Goal: Task Accomplishment & Management: Manage account settings

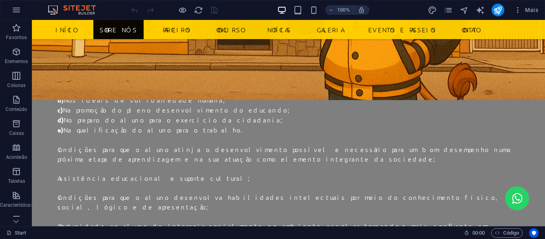
scroll to position [825, 0]
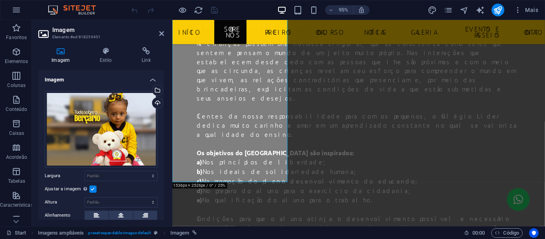
scroll to position [937, 0]
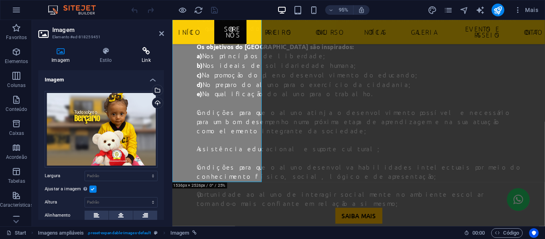
click at [145, 55] on icon at bounding box center [145, 51] width 35 height 8
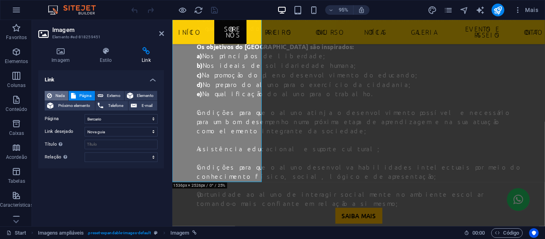
click at [58, 92] on span "Nada" at bounding box center [60, 96] width 12 height 10
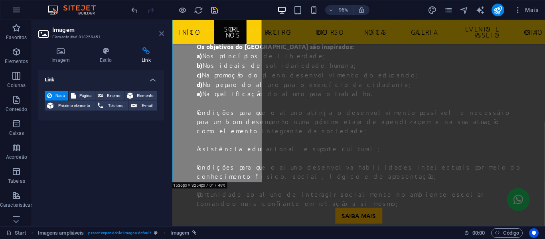
click at [163, 34] on icon at bounding box center [161, 33] width 5 height 6
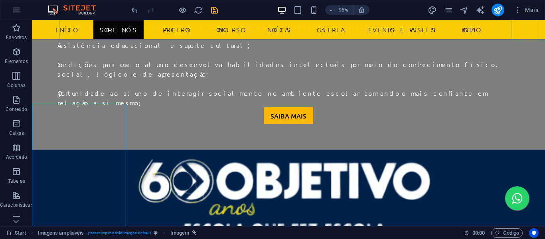
scroll to position [825, 0]
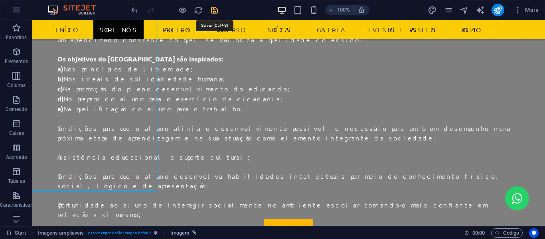
click at [212, 12] on icon "save" at bounding box center [214, 10] width 9 height 9
checkbox input "false"
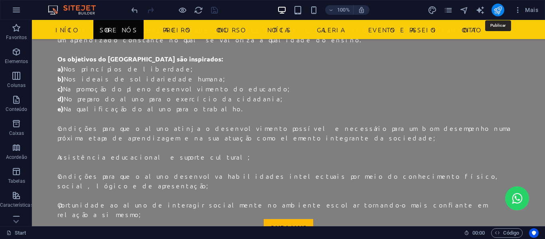
click at [498, 8] on icon "publish" at bounding box center [497, 10] width 9 height 9
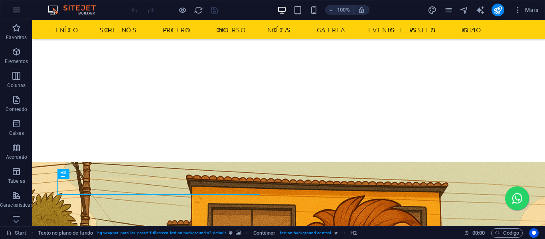
scroll to position [148, 0]
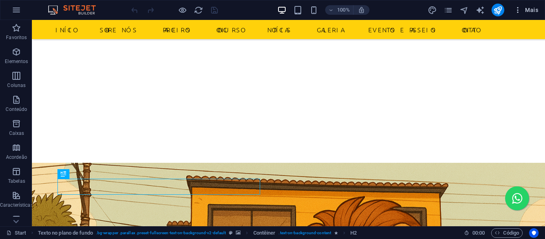
click at [526, 6] on span "Mais" at bounding box center [526, 10] width 24 height 8
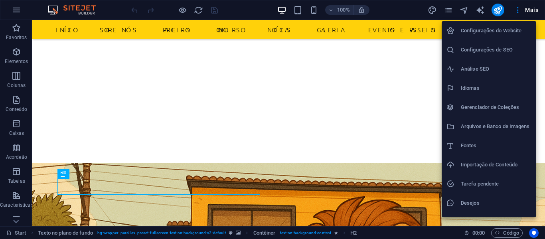
click at [493, 49] on h6 "Configurações de SEO" at bounding box center [496, 50] width 71 height 10
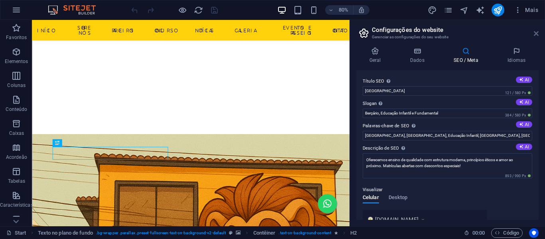
click at [537, 34] on icon at bounding box center [535, 33] width 5 height 6
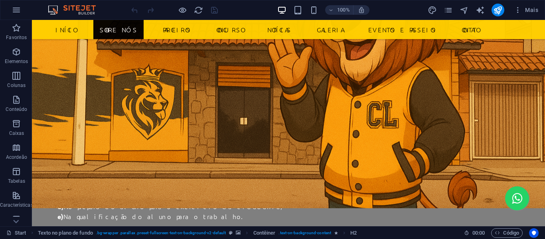
scroll to position [732, 0]
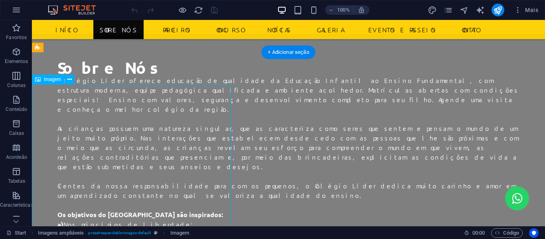
scroll to position [849, 0]
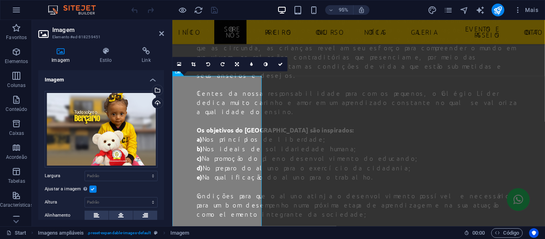
click at [100, 87] on div "Arraste os arquivos aqui, clique para escolher os arquivos ou selecione os arqu…" at bounding box center [101, 195] width 126 height 221
click at [141, 55] on h4 "Link" at bounding box center [145, 55] width 35 height 17
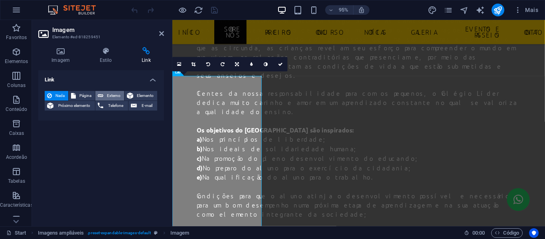
click at [109, 98] on span "Externo" at bounding box center [114, 96] width 16 height 10
select select
select select "blank"
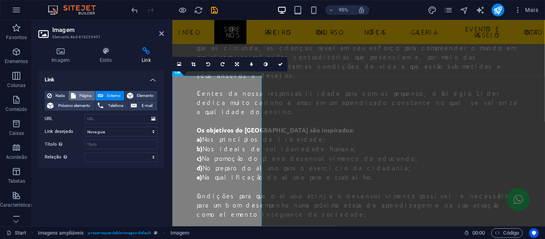
click at [85, 91] on span "Página" at bounding box center [85, 96] width 14 height 10
select select
click at [110, 94] on span "Externo" at bounding box center [114, 96] width 16 height 10
select select "blank"
click at [521, 10] on icon "button" at bounding box center [518, 10] width 8 height 8
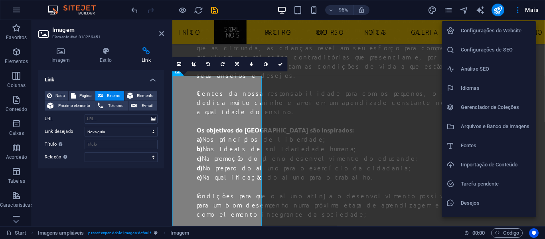
click at [450, 13] on div at bounding box center [272, 119] width 545 height 239
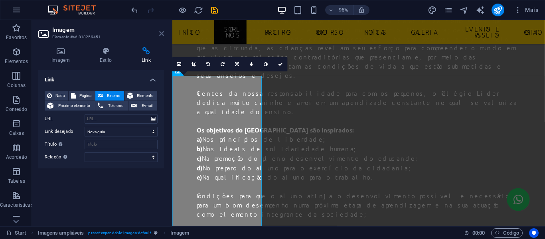
click at [160, 32] on icon at bounding box center [161, 33] width 5 height 6
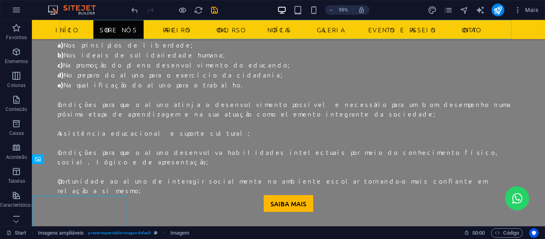
scroll to position [732, 0]
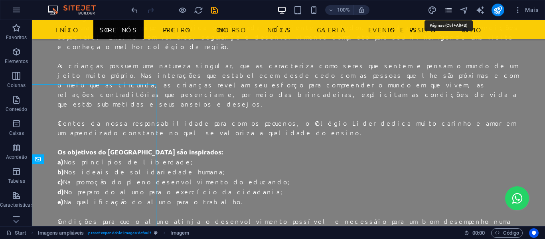
click at [449, 10] on icon "pages" at bounding box center [447, 10] width 9 height 9
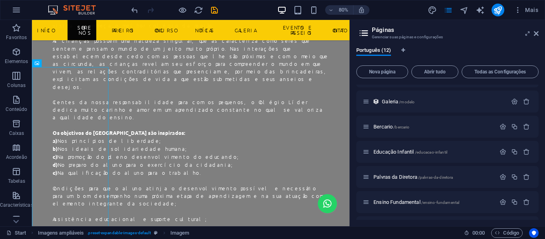
scroll to position [166, 0]
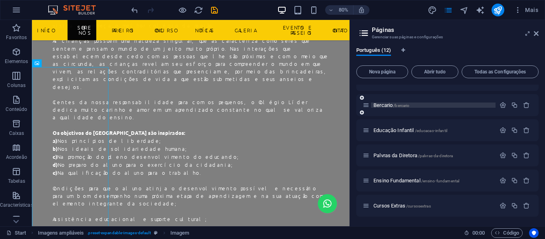
click at [410, 106] on p "Bercario /bercario" at bounding box center [433, 104] width 120 height 5
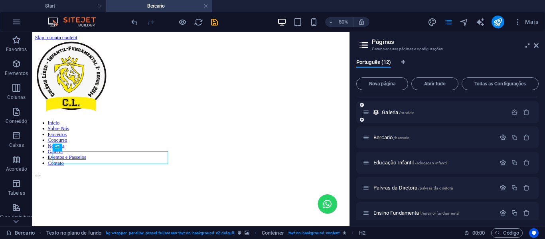
scroll to position [0, 0]
click at [499, 138] on icon "button" at bounding box center [502, 137] width 7 height 7
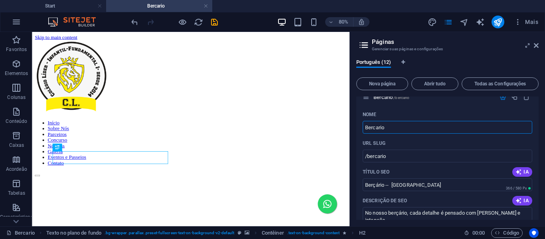
scroll to position [205, 0]
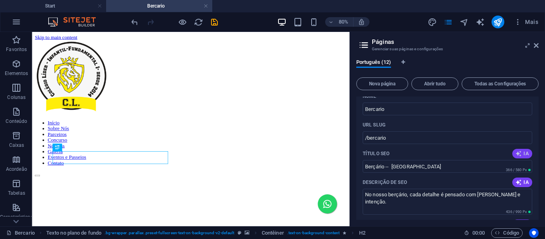
click at [516, 152] on icon "button" at bounding box center [518, 153] width 6 height 6
type input "Berçário Acolhedor e Estimulante"
click at [520, 181] on icon "button" at bounding box center [518, 182] width 6 height 6
type textarea "Descubra nosso berçário acolhedor em SP, onde cada momento é uma oportunidade d…"
click at [432, 112] on input "Bercario" at bounding box center [446, 108] width 169 height 13
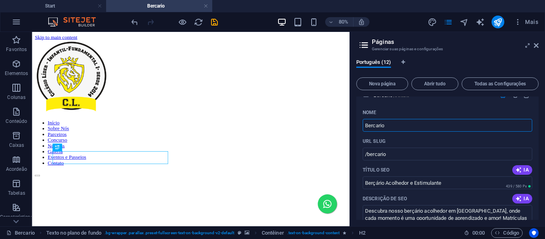
scroll to position [184, 0]
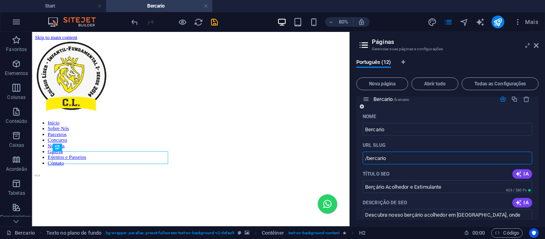
click at [387, 160] on input "/bercario" at bounding box center [446, 158] width 169 height 13
click at [367, 154] on input "/bercario" at bounding box center [446, 158] width 169 height 13
type input "/Cbercario"
click at [212, 18] on icon "save" at bounding box center [214, 22] width 9 height 9
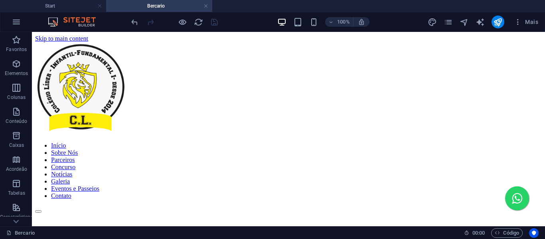
drag, startPoint x: 542, startPoint y: 49, endPoint x: 574, endPoint y: 63, distance: 35.1
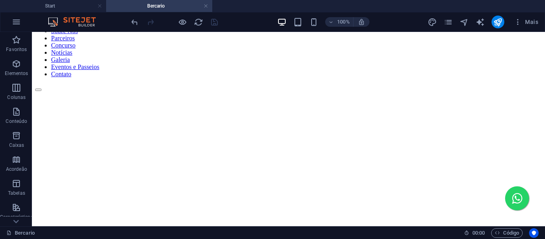
scroll to position [0, 0]
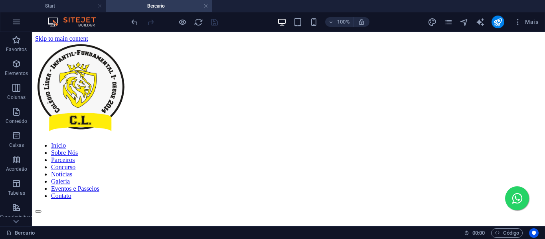
drag, startPoint x: 541, startPoint y: 54, endPoint x: 573, endPoint y: 52, distance: 32.8
click at [464, 22] on icon "navigator" at bounding box center [463, 22] width 9 height 9
select select "16216339-pt"
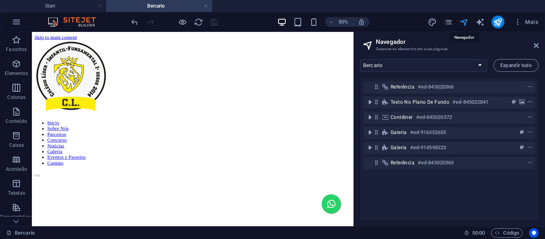
click at [464, 22] on icon "navigator" at bounding box center [463, 22] width 9 height 9
click at [537, 47] on icon at bounding box center [535, 45] width 5 height 6
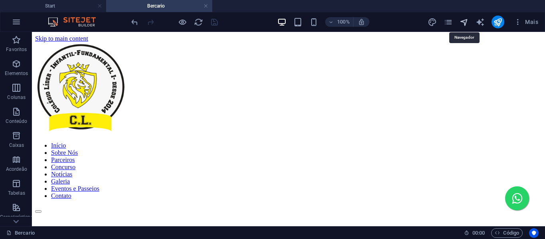
click at [465, 21] on icon "navigator" at bounding box center [463, 22] width 9 height 9
select select "16216339-pt"
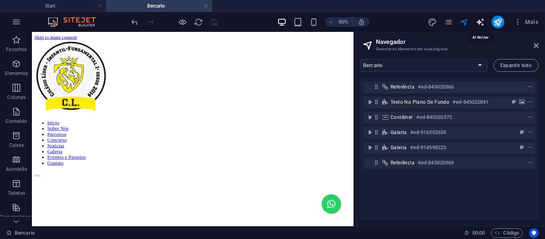
click at [480, 22] on icon "text_generator" at bounding box center [479, 22] width 9 height 9
select select "English"
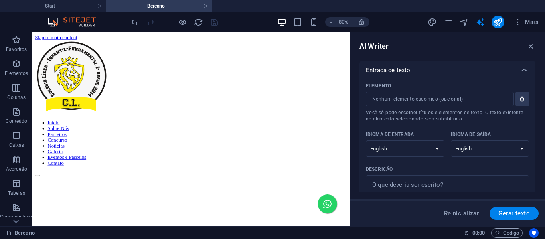
drag, startPoint x: 533, startPoint y: 68, endPoint x: 536, endPoint y: 86, distance: 18.3
click at [536, 86] on div "AI Writer Entrada de texto Elemento ​ Você só pode escolher títulos e elementos…" at bounding box center [447, 129] width 195 height 194
click at [431, 144] on select "Albanian Arabic Armenian Awadhi Azerbaijani Bashkir Basque Belarusian Bengali B…" at bounding box center [405, 148] width 79 height 16
select select "Portuguese"
click at [366, 140] on select "Albanian Arabic Armenian Awadhi Azerbaijani Bashkir Basque Belarusian Bengali B…" at bounding box center [405, 148] width 79 height 16
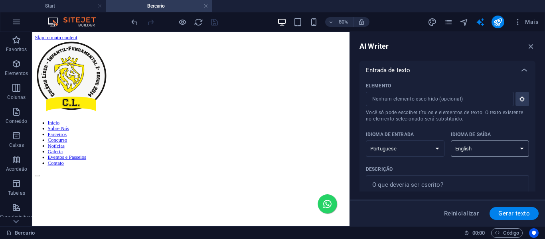
click at [477, 149] on select "Albanian Arabic Armenian Awadhi Azerbaijani Bashkir Basque Belarusian Bengali B…" at bounding box center [490, 148] width 79 height 16
select select "Brazilian Portuguese"
click at [451, 140] on select "Albanian Arabic Armenian Awadhi Azerbaijani Bashkir Basque Belarusian Bengali B…" at bounding box center [490, 148] width 79 height 16
click at [429, 145] on select "Albanian Arabic Armenian Awadhi Azerbaijani Bashkir Basque Belarusian Bengali B…" at bounding box center [405, 148] width 79 height 16
select select "Brazilian Portuguese"
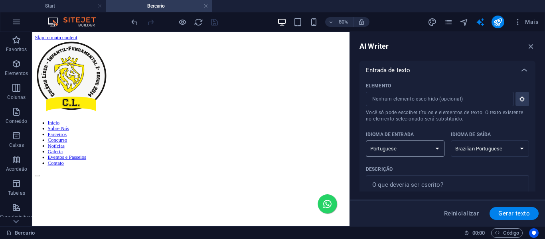
click at [366, 140] on select "Albanian Arabic Armenian Awadhi Azerbaijani Bashkir Basque Belarusian Bengali B…" at bounding box center [405, 148] width 79 height 16
drag, startPoint x: 535, startPoint y: 94, endPoint x: 536, endPoint y: 100, distance: 5.6
click at [536, 100] on div "AI Writer Entrada de texto Elemento ​ Você só pode escolher títulos e elementos…" at bounding box center [447, 129] width 195 height 194
click at [523, 100] on icon "button" at bounding box center [521, 98] width 7 height 7
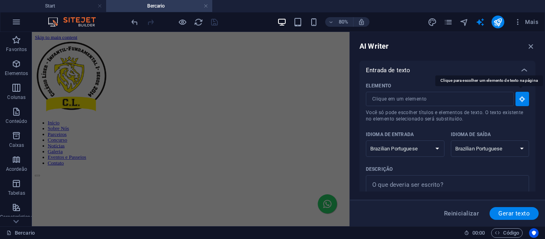
click at [523, 100] on icon "button" at bounding box center [521, 98] width 7 height 7
click at [536, 37] on div "AI Writer Entrada de texto Elemento ​ Você só pode escolher títulos e elementos…" at bounding box center [447, 129] width 195 height 194
click at [532, 42] on icon "button" at bounding box center [530, 46] width 9 height 9
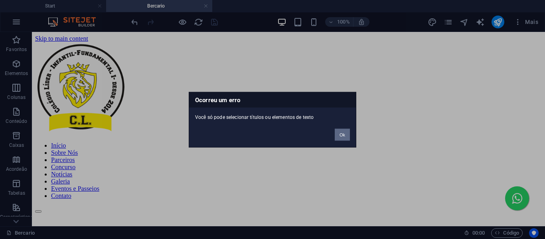
click at [346, 138] on button "Ok" at bounding box center [342, 134] width 15 height 12
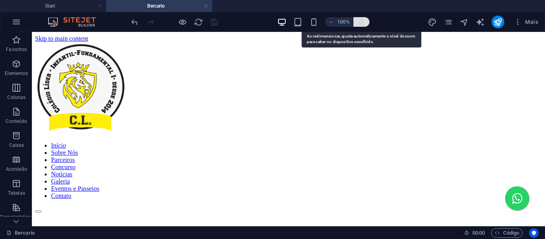
click at [362, 22] on icon "button" at bounding box center [361, 21] width 7 height 7
click at [358, 21] on icon "button" at bounding box center [361, 21] width 7 height 7
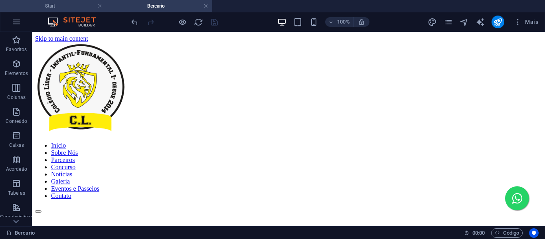
click at [57, 8] on h4 "Start" at bounding box center [53, 6] width 106 height 9
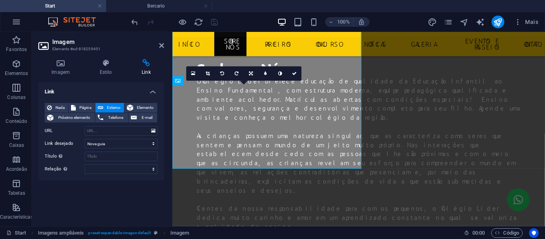
scroll to position [852, 0]
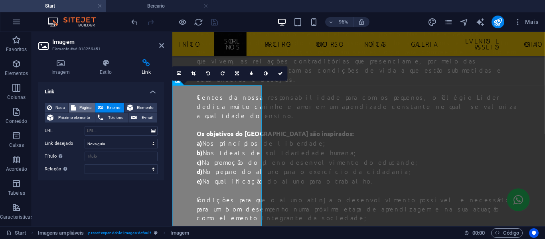
click at [72, 105] on icon at bounding box center [73, 108] width 5 height 10
select select
click at [145, 131] on select "Start Legal Notice Privacy Concurso Futsal Galeria Bercario Educação Infantil P…" at bounding box center [121, 131] width 73 height 10
select select "6"
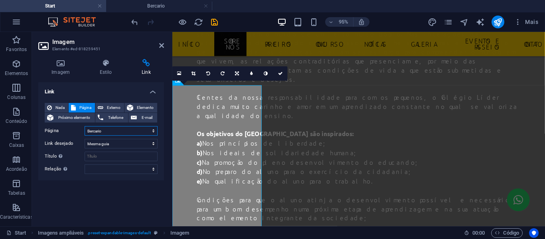
click at [85, 126] on select "Start Legal Notice Privacy Concurso Futsal Galeria Bercario Educação Infantil P…" at bounding box center [121, 131] width 73 height 10
click at [216, 23] on icon "save" at bounding box center [214, 22] width 9 height 9
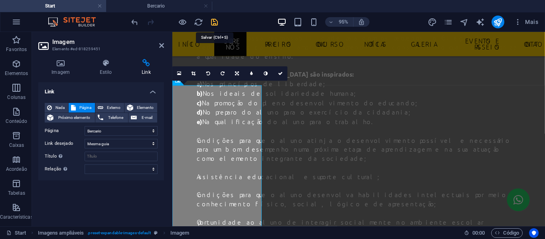
checkbox input "false"
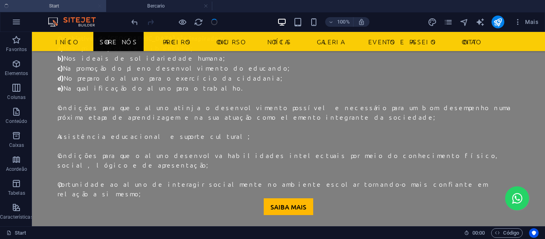
scroll to position [735, 0]
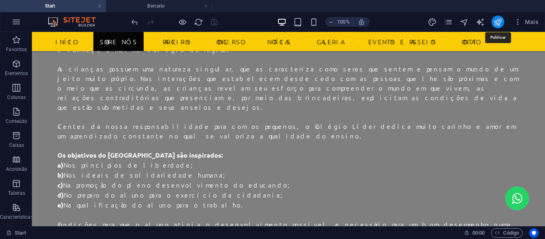
click at [500, 26] on icon "publish" at bounding box center [497, 22] width 9 height 9
